Goal: Information Seeking & Learning: Find specific fact

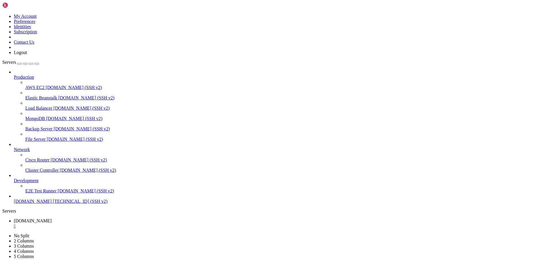
scroll to position [269, 0]
drag, startPoint x: 98, startPoint y: 554, endPoint x: 63, endPoint y: 556, distance: 35.2
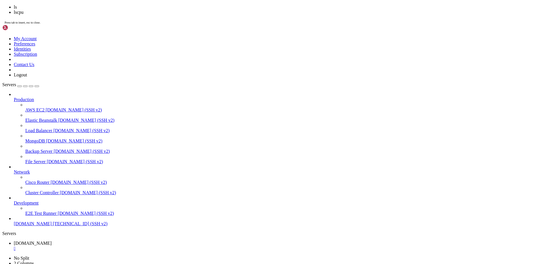
scroll to position [660, 0]
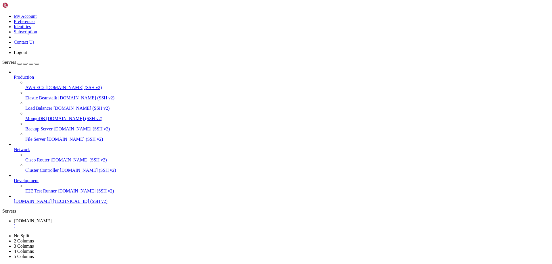
drag, startPoint x: 70, startPoint y: 424, endPoint x: 183, endPoint y: 437, distance: 113.9
drag, startPoint x: 162, startPoint y: 438, endPoint x: 71, endPoint y: 422, distance: 92.6
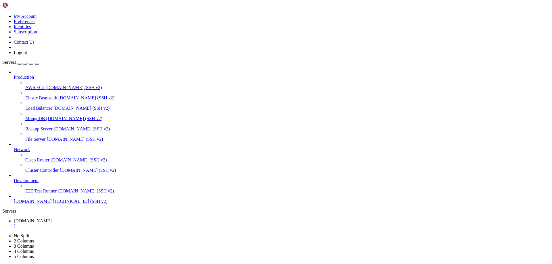
drag, startPoint x: 176, startPoint y: 438, endPoint x: 5, endPoint y: 418, distance: 171.5
